Goal: Task Accomplishment & Management: Complete application form

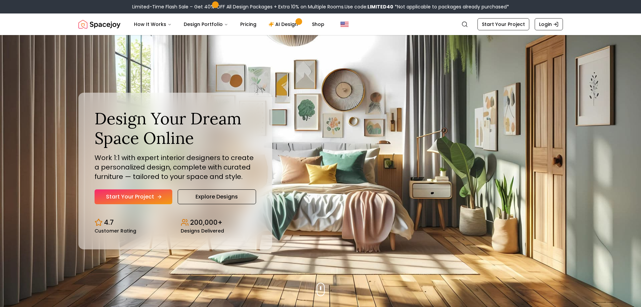
click at [134, 194] on link "Start Your Project" at bounding box center [134, 196] width 78 height 15
click at [118, 194] on link "Start Your Project" at bounding box center [134, 196] width 78 height 15
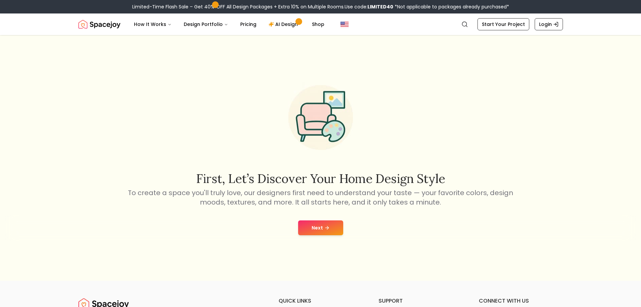
click at [334, 227] on button "Next" at bounding box center [320, 227] width 45 height 15
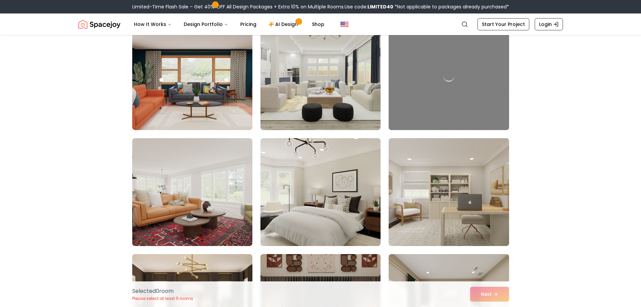
scroll to position [808, 0]
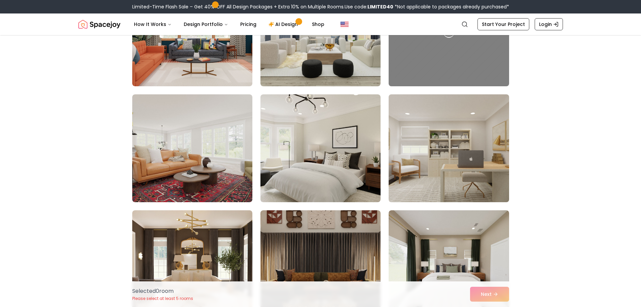
click at [424, 162] on img at bounding box center [449, 148] width 126 height 113
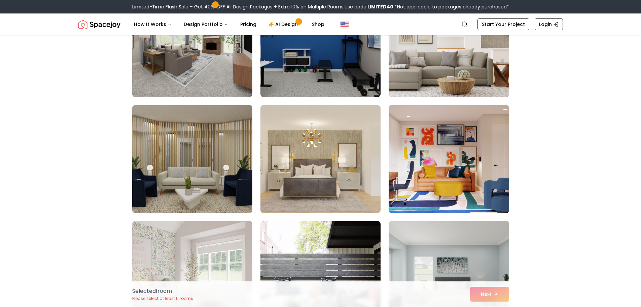
scroll to position [1279, 0]
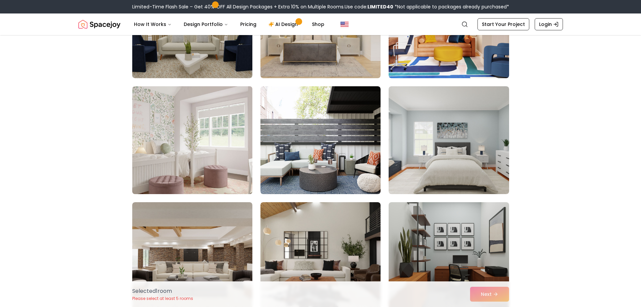
click at [160, 146] on img at bounding box center [192, 139] width 126 height 113
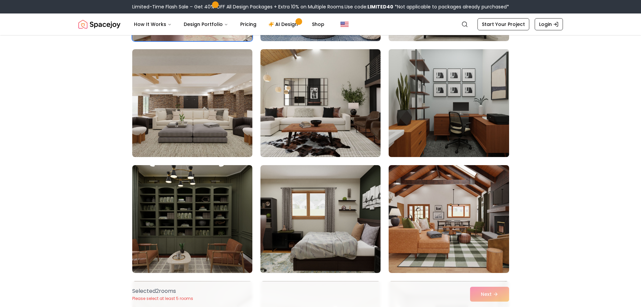
scroll to position [1481, 0]
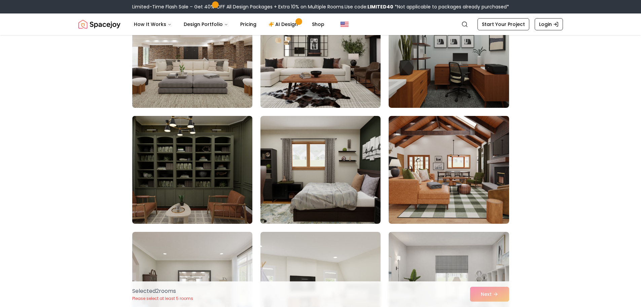
click at [196, 176] on img at bounding box center [192, 169] width 126 height 113
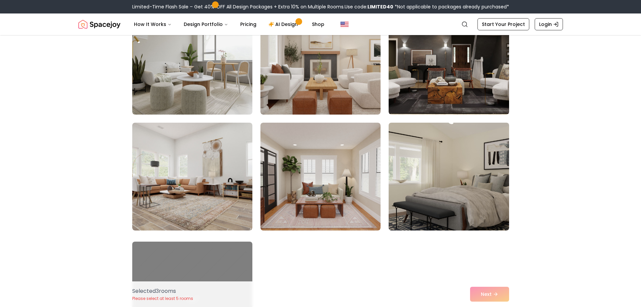
scroll to position [2221, 0]
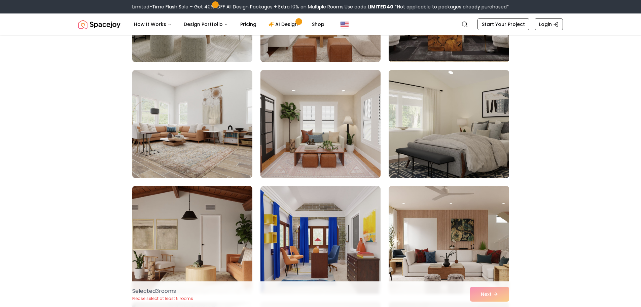
click at [308, 125] on img at bounding box center [320, 123] width 126 height 113
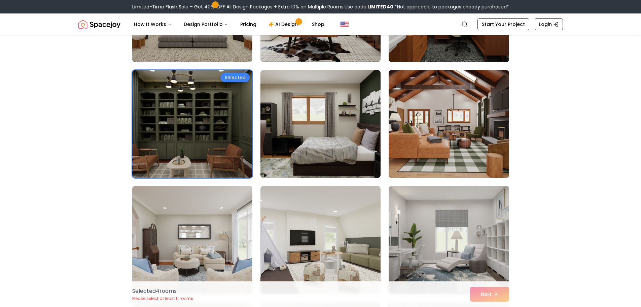
scroll to position [1514, 0]
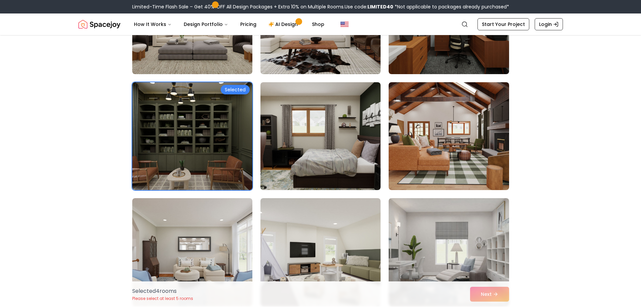
click at [300, 173] on img at bounding box center [320, 136] width 120 height 108
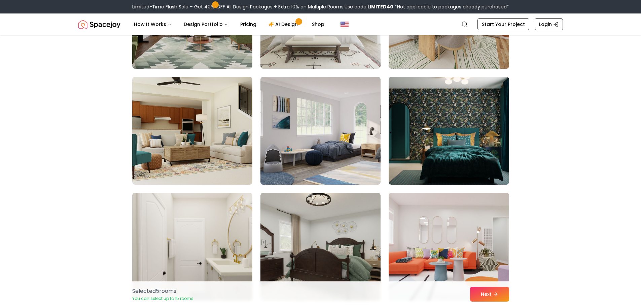
scroll to position [2894, 0]
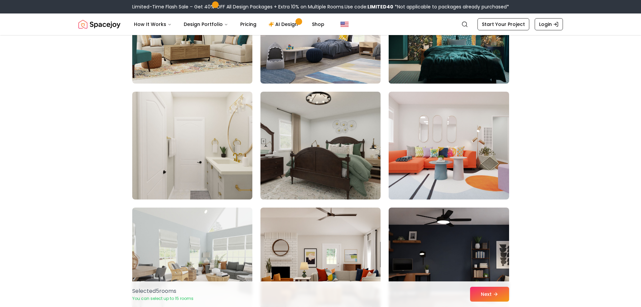
click at [421, 55] on img at bounding box center [449, 29] width 126 height 113
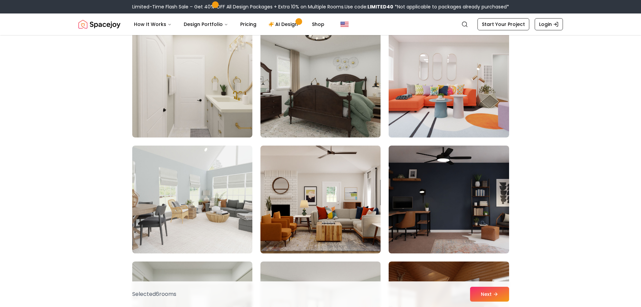
scroll to position [2995, 0]
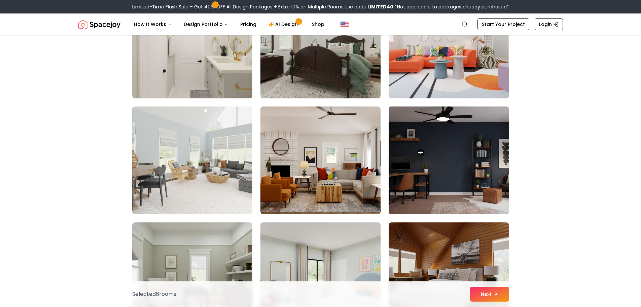
click at [416, 161] on img at bounding box center [449, 160] width 126 height 113
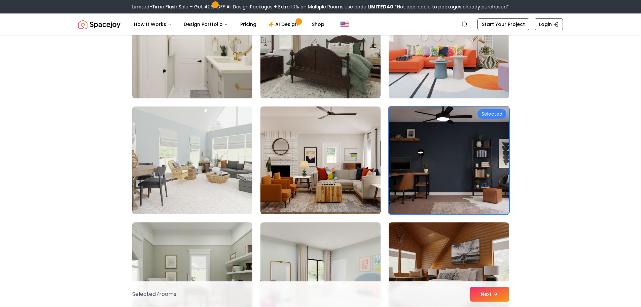
scroll to position [3129, 0]
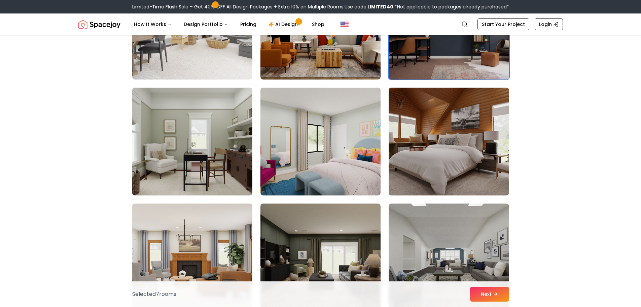
click at [202, 136] on img at bounding box center [192, 141] width 126 height 113
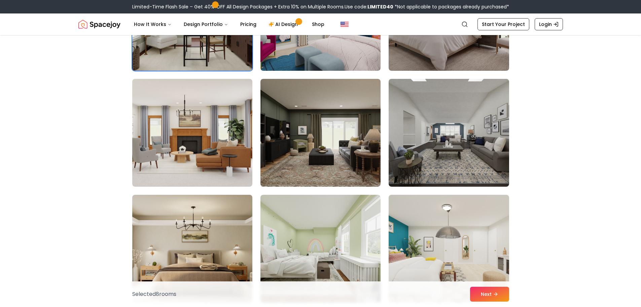
scroll to position [3264, 0]
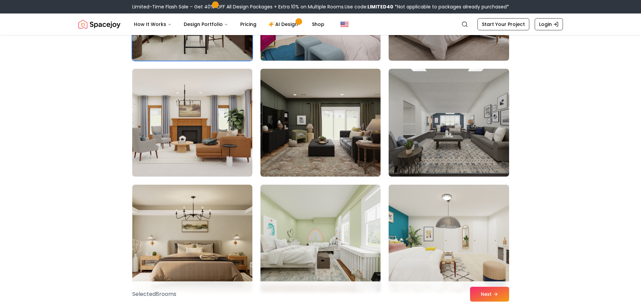
click at [284, 130] on img at bounding box center [320, 122] width 126 height 113
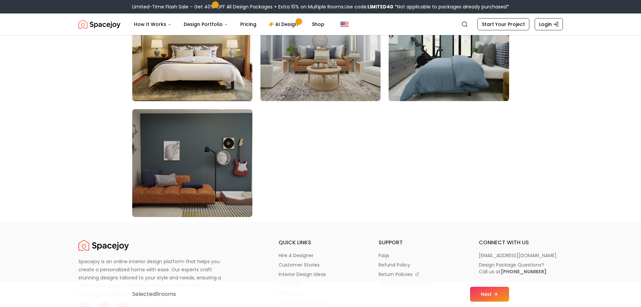
scroll to position [3701, 0]
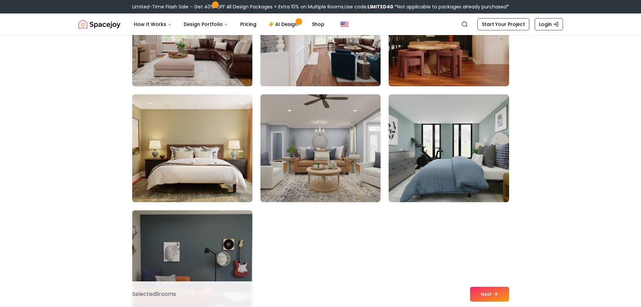
click at [242, 166] on img at bounding box center [192, 148] width 126 height 113
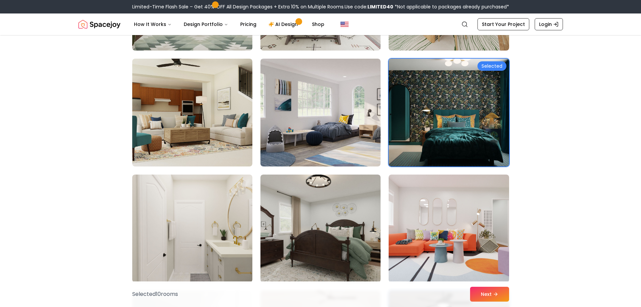
scroll to position [2793, 0]
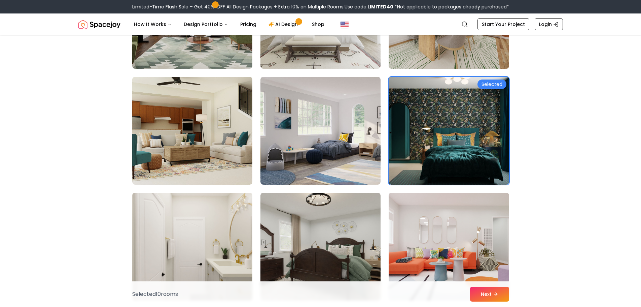
click at [179, 227] on img at bounding box center [192, 246] width 126 height 113
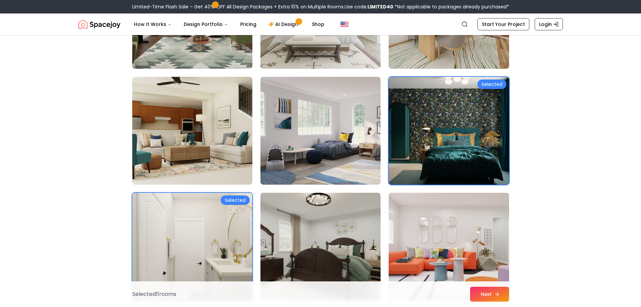
click at [501, 296] on button "Next" at bounding box center [489, 293] width 39 height 15
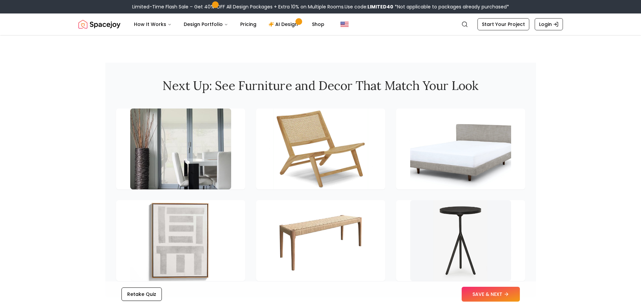
scroll to position [942, 0]
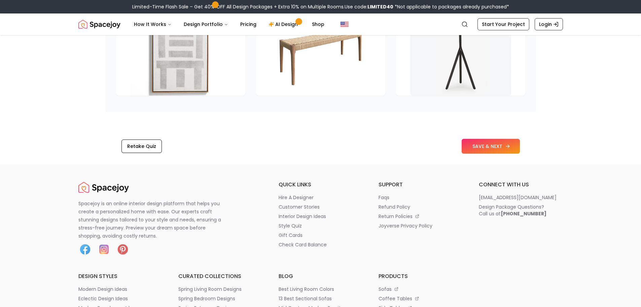
click at [468, 143] on button "SAVE & NEXT" at bounding box center [491, 146] width 58 height 15
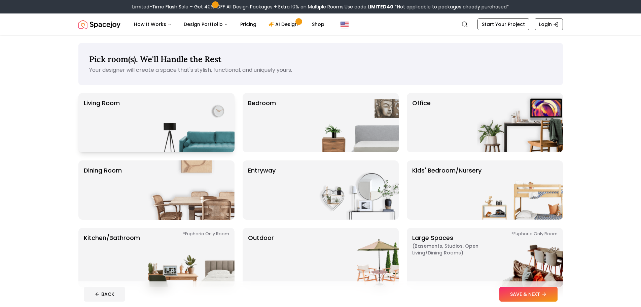
click at [169, 114] on img at bounding box center [191, 122] width 86 height 59
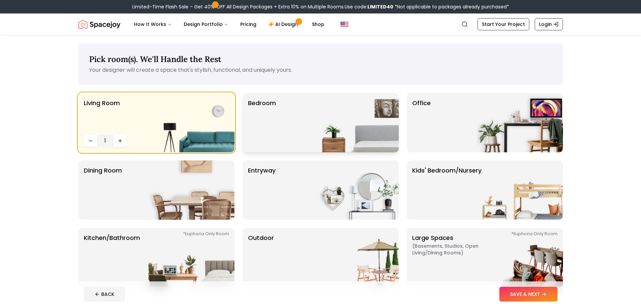
click at [299, 129] on div "Bedroom" at bounding box center [321, 122] width 156 height 59
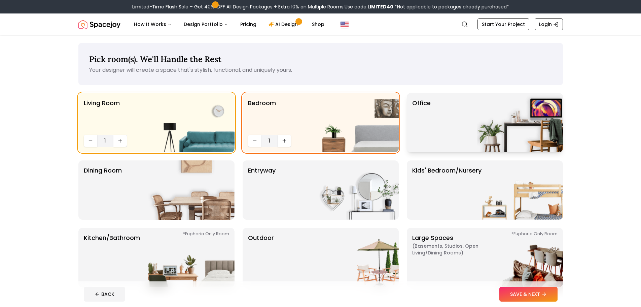
click at [474, 129] on div "Office" at bounding box center [485, 122] width 156 height 59
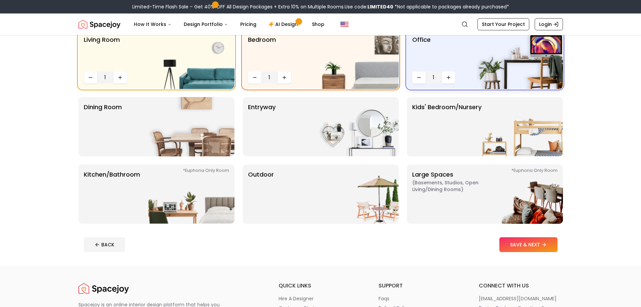
scroll to position [67, 0]
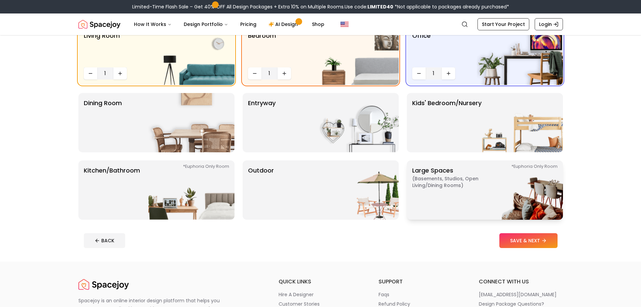
click at [467, 202] on p "Large Spaces ( Basements, Studios, Open living/dining rooms ) *Euphoria Only Ro…" at bounding box center [454, 190] width 84 height 48
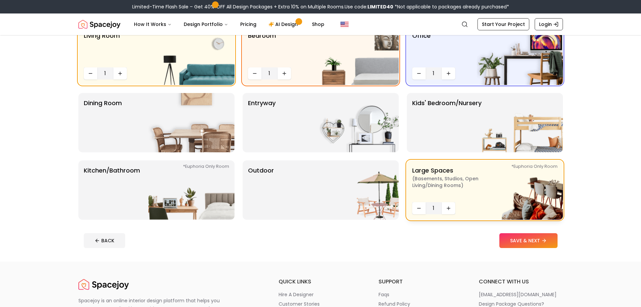
click at [467, 202] on div "*Euphoria Only Room Large Spaces ( Basements, Studios, Open living/dining rooms…" at bounding box center [485, 189] width 156 height 59
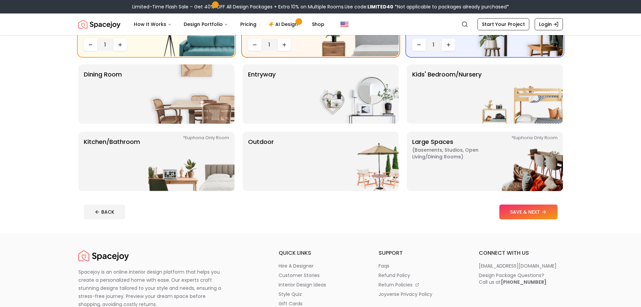
scroll to position [34, 0]
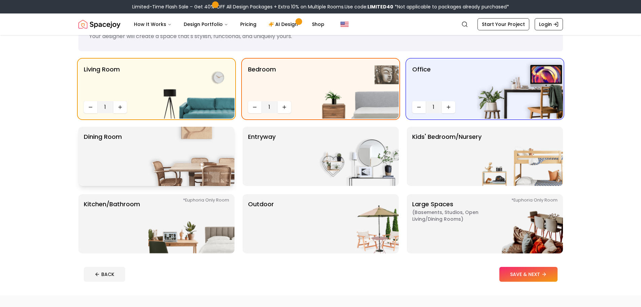
click at [178, 152] on img at bounding box center [191, 156] width 86 height 59
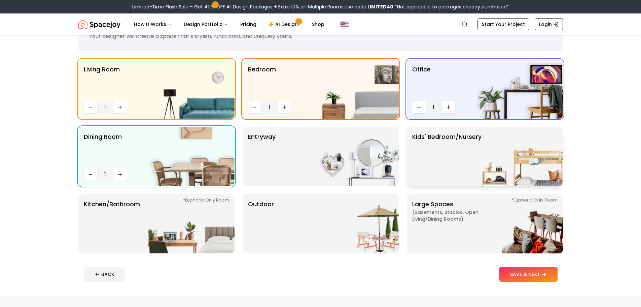
click at [461, 161] on p "Kids' Bedroom/Nursery" at bounding box center [446, 156] width 69 height 48
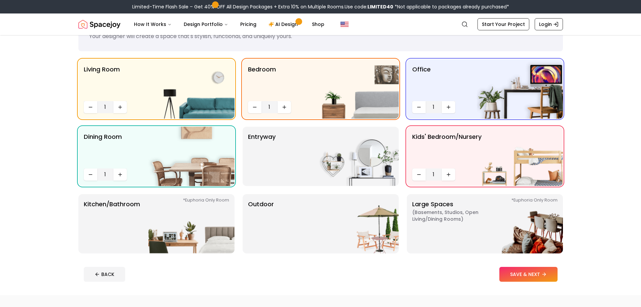
click at [519, 277] on button "SAVE & NEXT" at bounding box center [528, 274] width 58 height 15
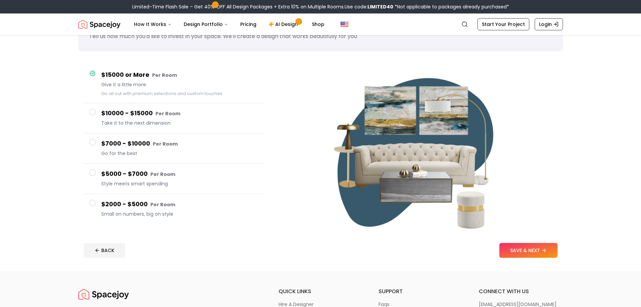
click at [113, 143] on h4 "$7000 - $10000 Per Room" at bounding box center [179, 144] width 157 height 10
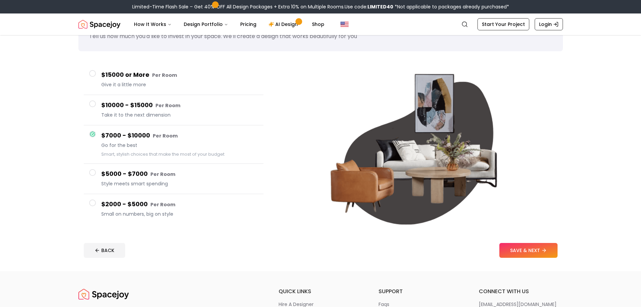
click at [120, 174] on h4 "$5000 - $7000 Per Room" at bounding box center [179, 174] width 157 height 10
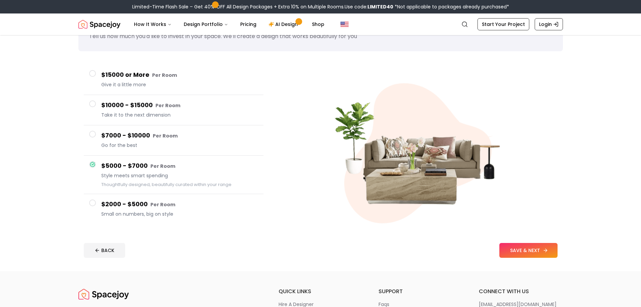
click at [509, 247] on button "SAVE & NEXT" at bounding box center [528, 250] width 58 height 15
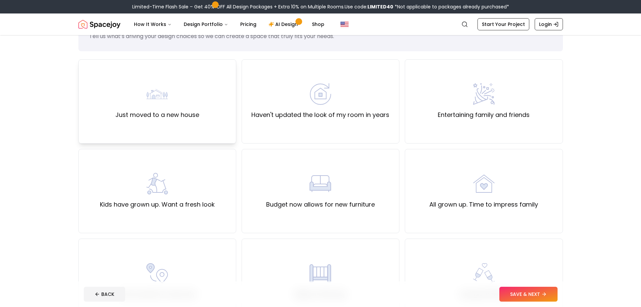
click at [167, 91] on img at bounding box center [157, 94] width 22 height 22
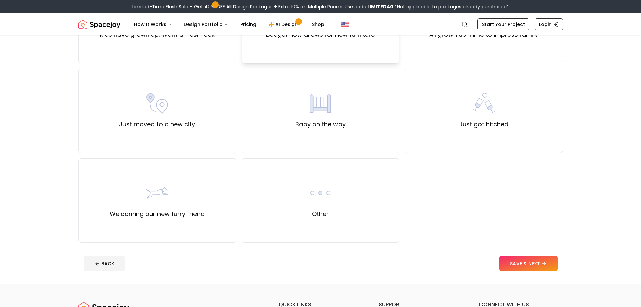
scroll to position [236, 0]
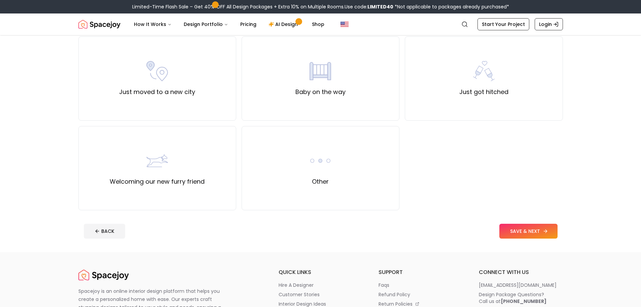
click at [529, 229] on button "SAVE & NEXT" at bounding box center [528, 230] width 58 height 15
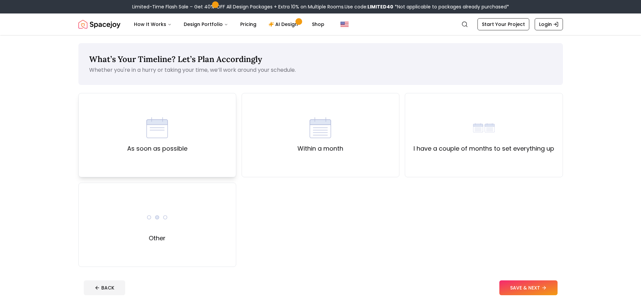
click at [200, 141] on div "As soon as possible" at bounding box center [157, 135] width 158 height 84
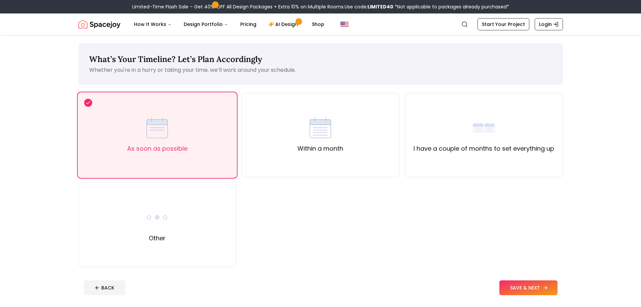
click at [531, 292] on button "SAVE & NEXT" at bounding box center [528, 287] width 58 height 15
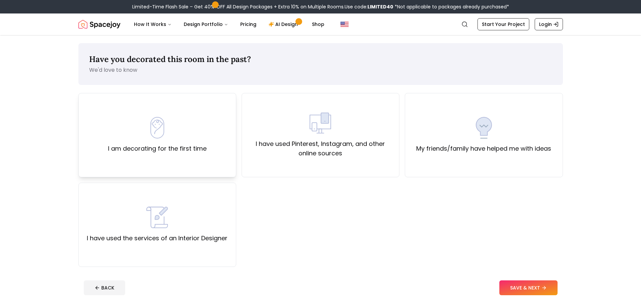
click at [172, 127] on div "I am decorating for the first time" at bounding box center [157, 135] width 99 height 36
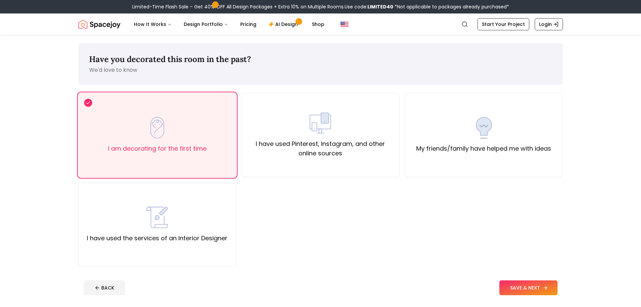
click at [521, 289] on button "SAVE & NEXT" at bounding box center [528, 287] width 58 height 15
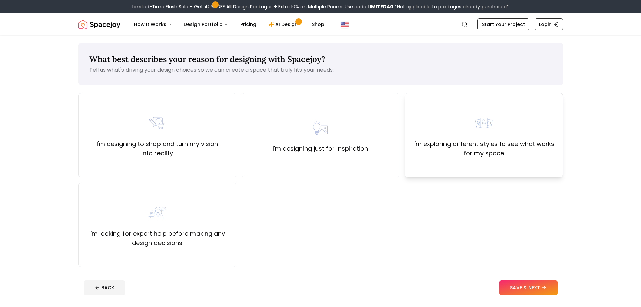
click at [495, 140] on label "I'm exploring different styles to see what works for my space" at bounding box center [484, 148] width 146 height 19
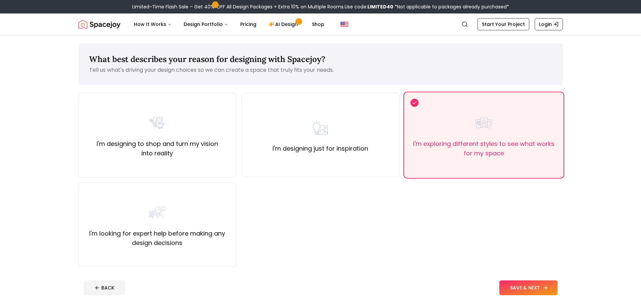
click at [507, 282] on button "SAVE & NEXT" at bounding box center [528, 287] width 58 height 15
